Goal: Information Seeking & Learning: Understand process/instructions

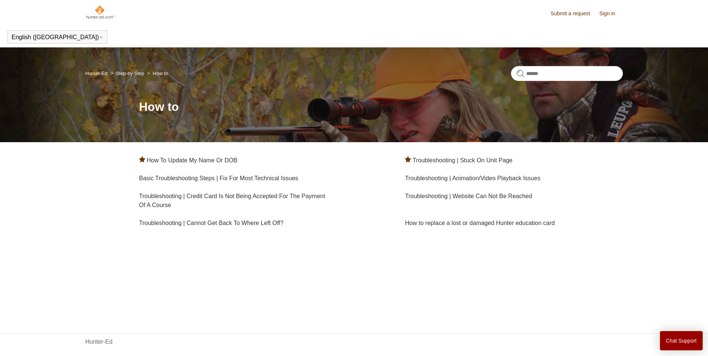
click at [555, 15] on link "Submit a request" at bounding box center [573, 14] width 47 height 8
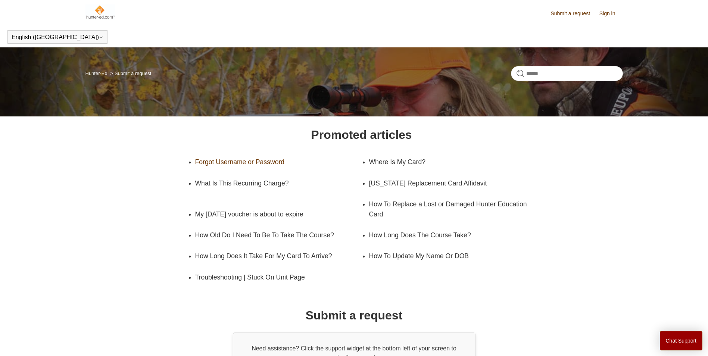
click at [248, 162] on link "Forgot Username or Password" at bounding box center [272, 161] width 155 height 21
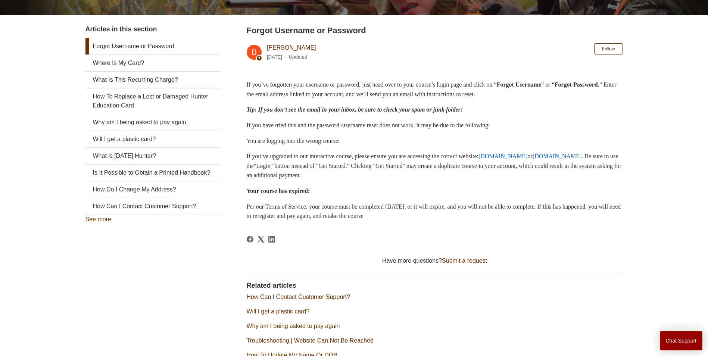
click at [569, 24] on h2 "Forgot Username or Password" at bounding box center [435, 30] width 376 height 12
drag, startPoint x: 569, startPoint y: 14, endPoint x: 563, endPoint y: 16, distance: 5.9
click at [563, 16] on body "Skip to main content Submit a request Sign in English (US) Español Français Hun…" at bounding box center [354, 149] width 708 height 554
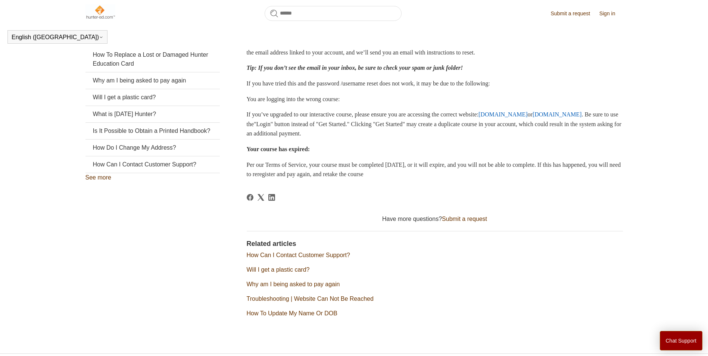
click at [562, 16] on body "Skip to main content Submit a request Sign in English (US) Español Français Hun…" at bounding box center [354, 118] width 708 height 534
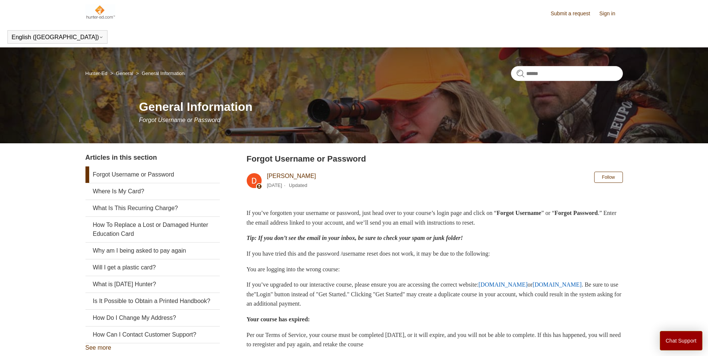
click at [559, 14] on link "Submit a request" at bounding box center [573, 14] width 47 height 8
